Goal: Transaction & Acquisition: Purchase product/service

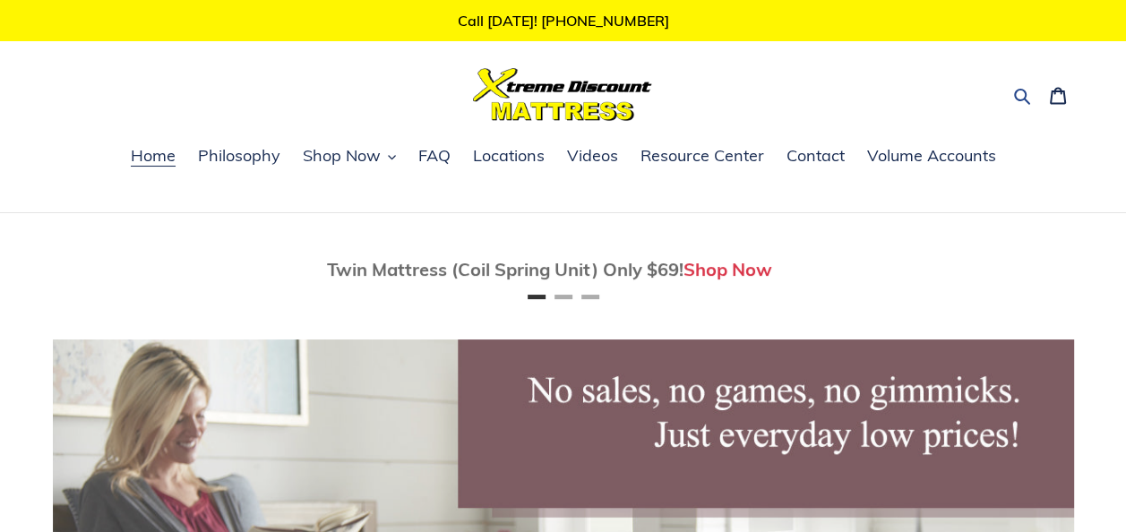
click at [1016, 95] on icon "button" at bounding box center [1022, 96] width 18 height 18
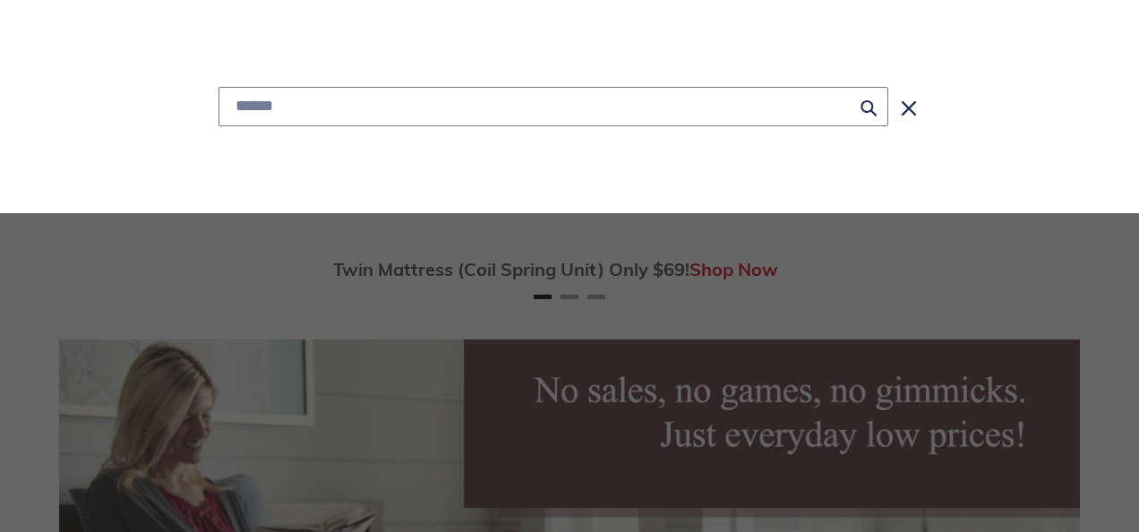
click at [748, 105] on input "Search" at bounding box center [554, 106] width 670 height 39
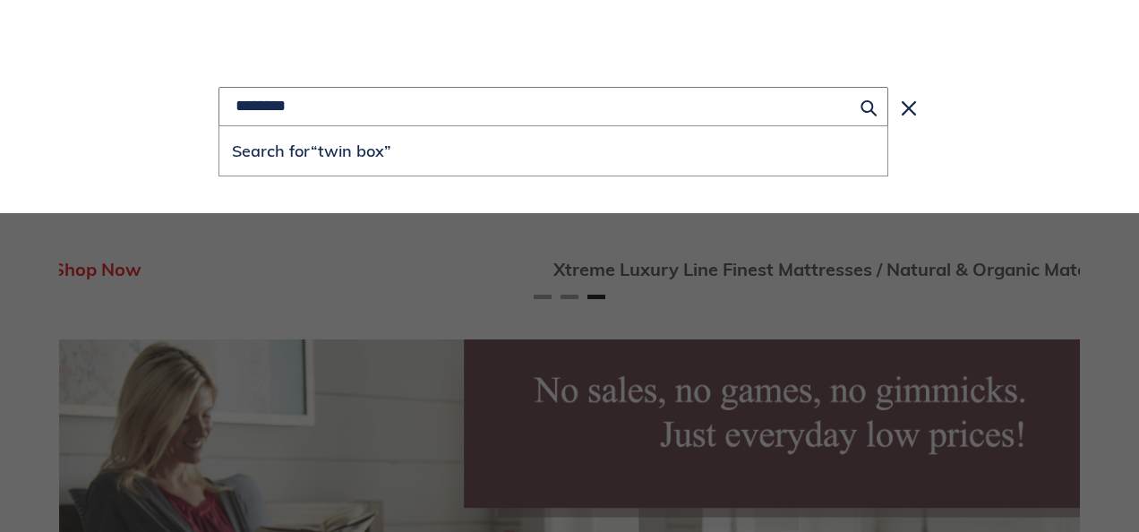
scroll to position [0, 2042]
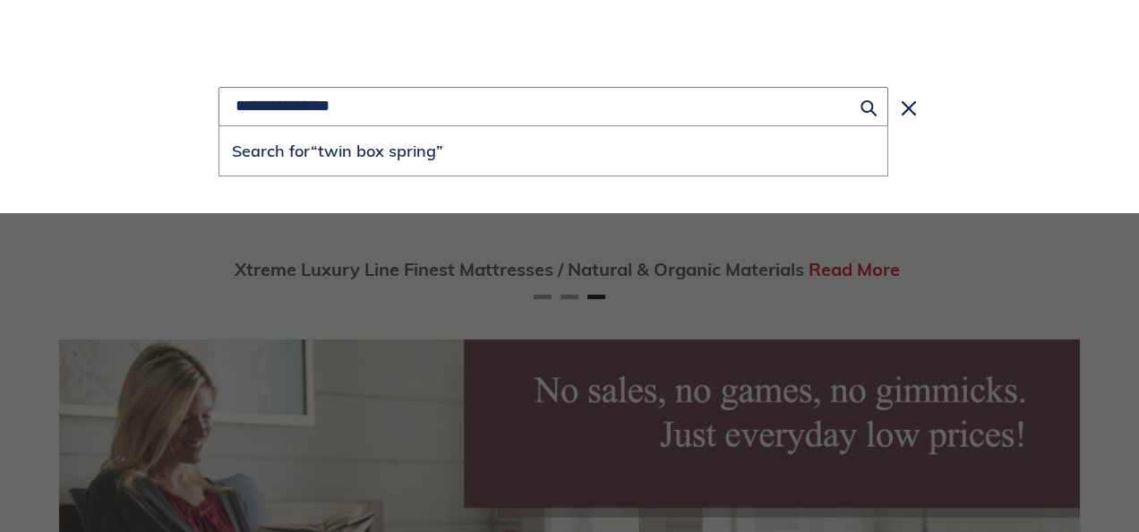
type input "**********"
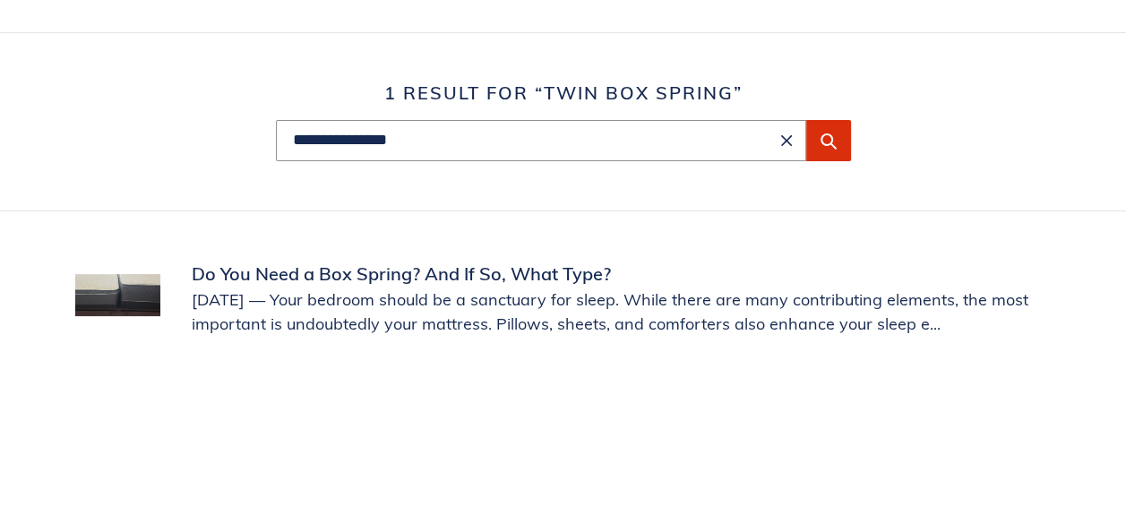
scroll to position [219, 0]
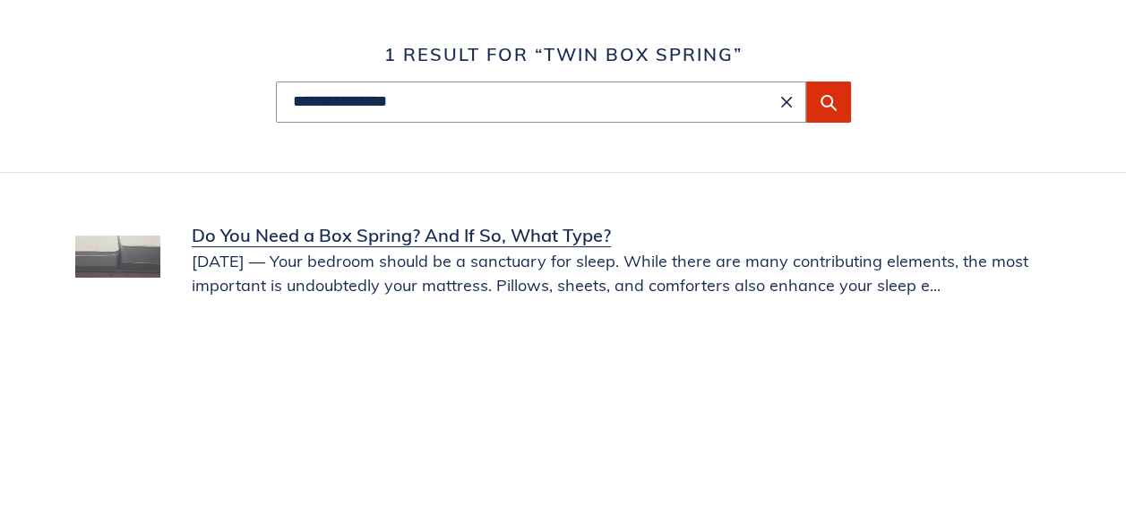
click at [113, 256] on link "Do You Need a Box Spring? And If So, What Type?" at bounding box center [563, 259] width 976 height 75
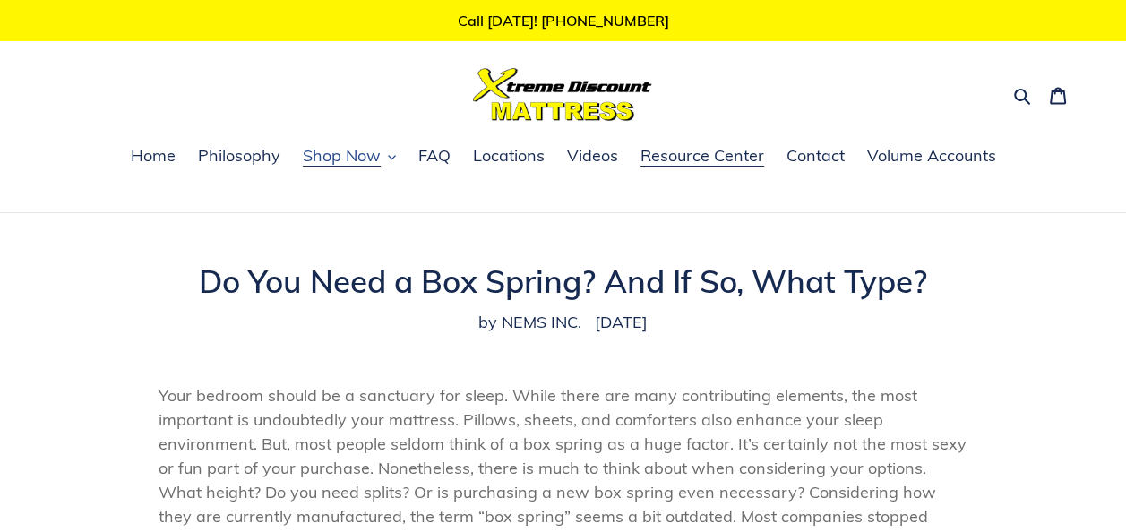
click at [337, 161] on span "Shop Now" at bounding box center [342, 155] width 78 height 21
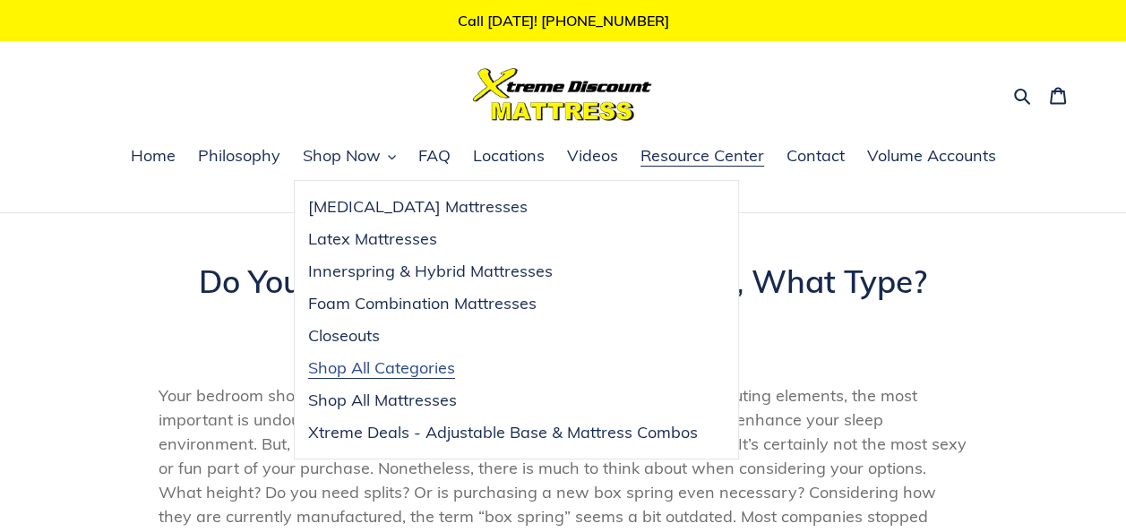
click at [447, 368] on span "Shop All Categories" at bounding box center [381, 367] width 147 height 21
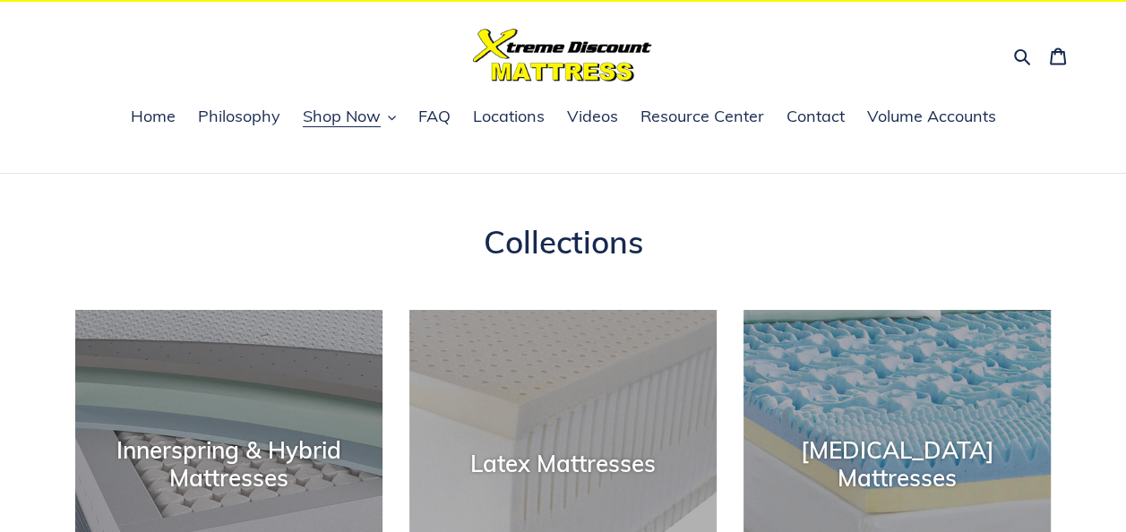
scroll to position [25, 0]
